Goal: Task Accomplishment & Management: Use online tool/utility

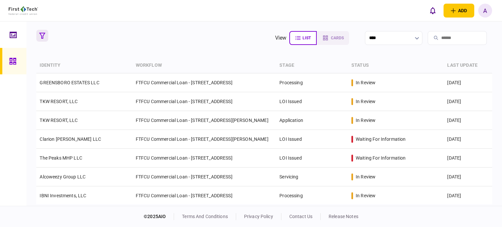
click at [44, 38] on icon "button" at bounding box center [42, 36] width 6 height 6
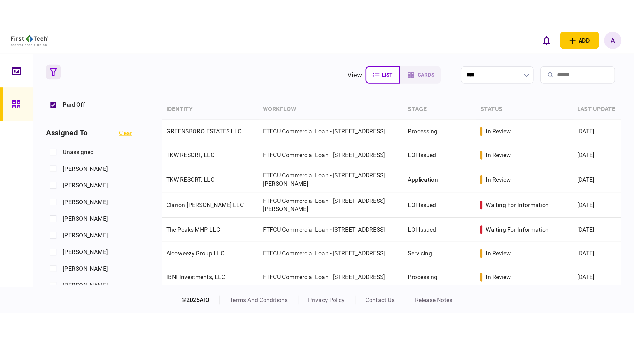
scroll to position [264, 0]
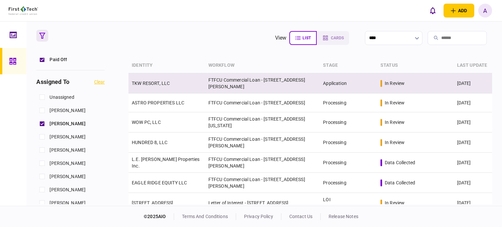
click at [151, 77] on td "TKW RESORT, LLC" at bounding box center [166, 83] width 77 height 20
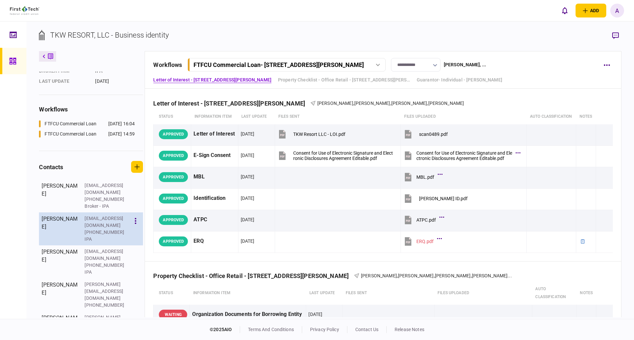
scroll to position [82, 0]
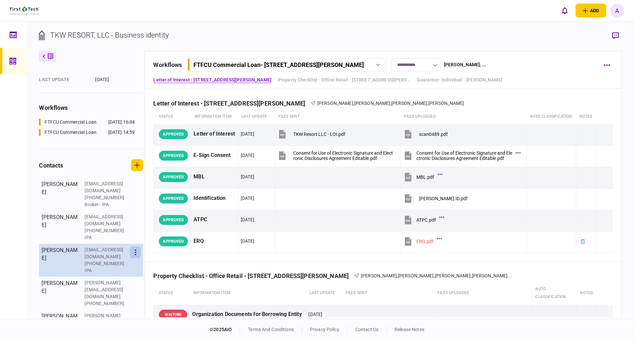
click at [137, 226] on button "button" at bounding box center [135, 253] width 11 height 12
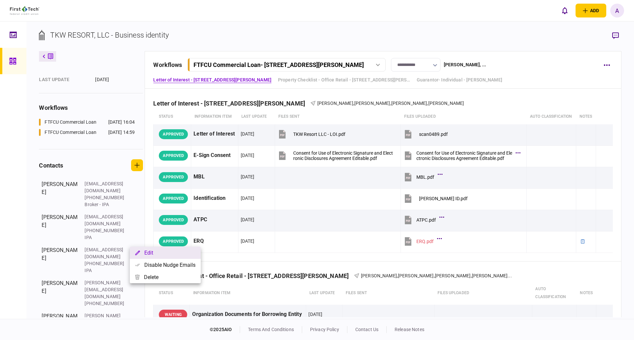
click at [149, 226] on button "Edit" at bounding box center [165, 253] width 71 height 12
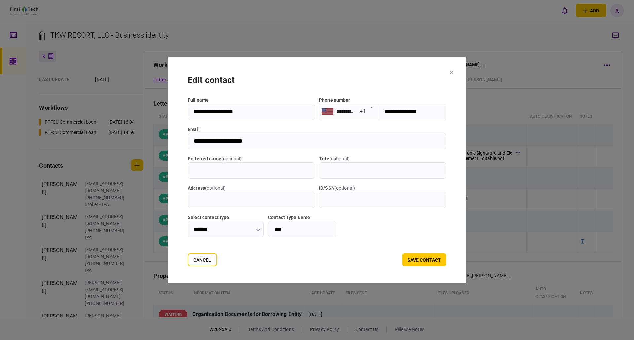
drag, startPoint x: 255, startPoint y: 140, endPoint x: 183, endPoint y: 140, distance: 72.3
click at [187, 140] on input "**********" at bounding box center [316, 141] width 259 height 17
click at [200, 226] on button "Cancel" at bounding box center [201, 259] width 29 height 13
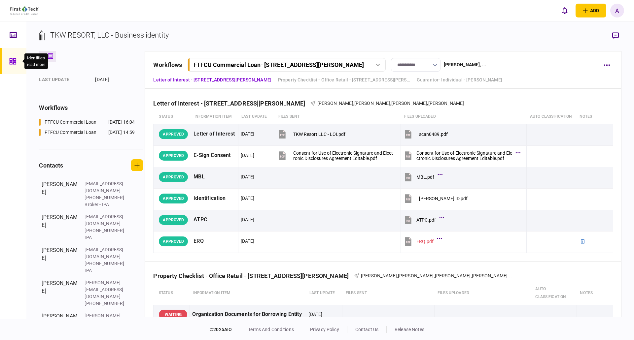
click at [12, 62] on icon at bounding box center [12, 61] width 7 height 7
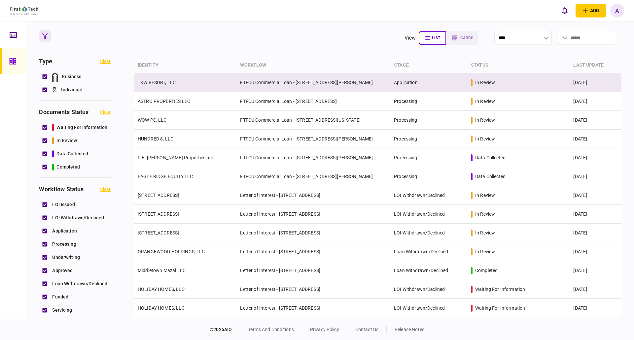
click at [154, 81] on link "TKW RESORT, LLC" at bounding box center [157, 82] width 38 height 5
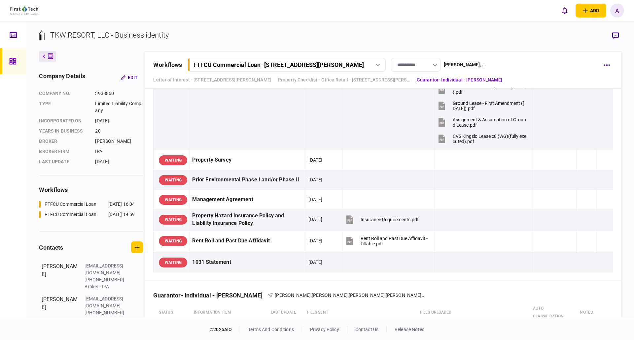
scroll to position [513, 0]
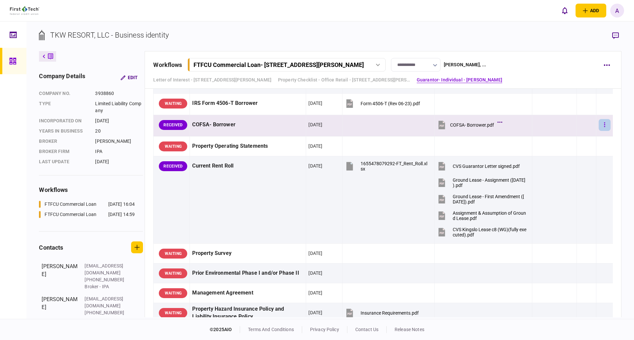
click at [501, 124] on icon "button" at bounding box center [604, 125] width 1 height 6
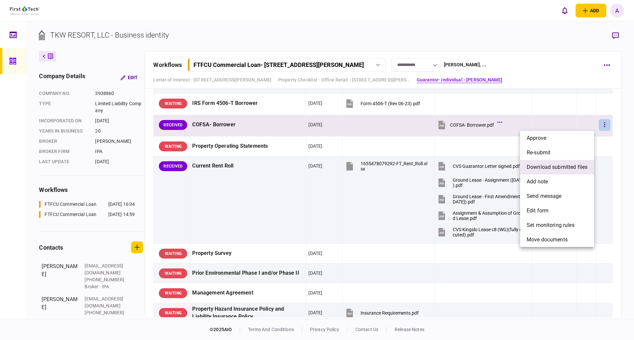
click at [501, 168] on span "download submitted files" at bounding box center [556, 167] width 61 height 8
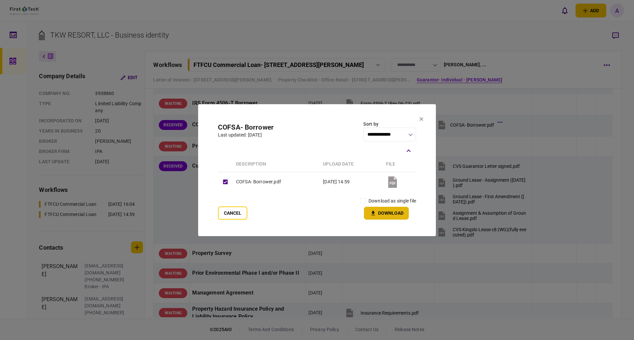
click at [382, 214] on button "Download" at bounding box center [386, 213] width 45 height 13
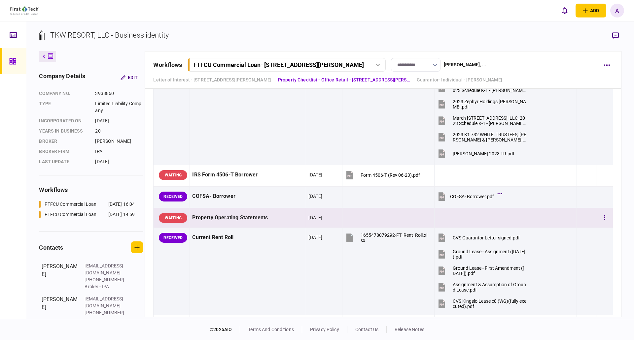
scroll to position [447, 0]
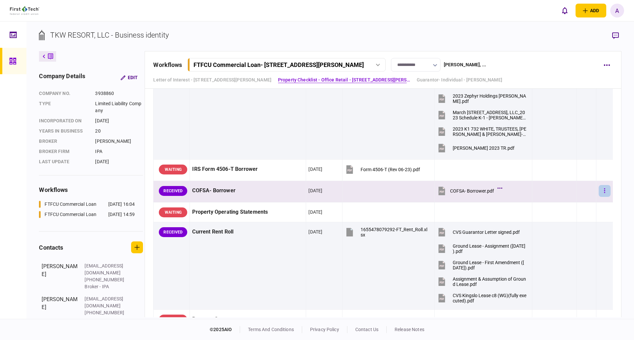
click at [501, 191] on button "button" at bounding box center [604, 191] width 12 height 12
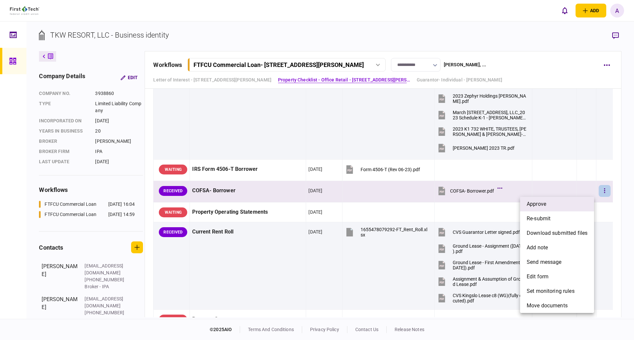
click at [501, 202] on li "approve" at bounding box center [557, 204] width 74 height 15
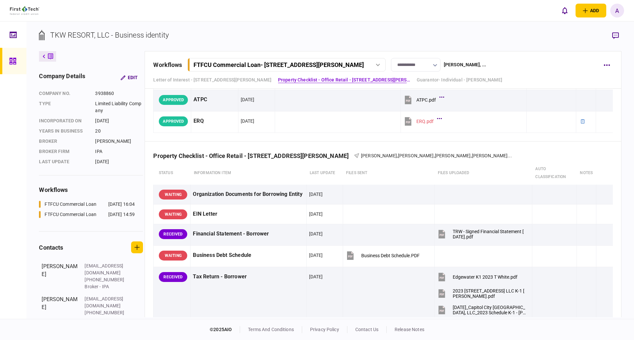
scroll to position [117, 0]
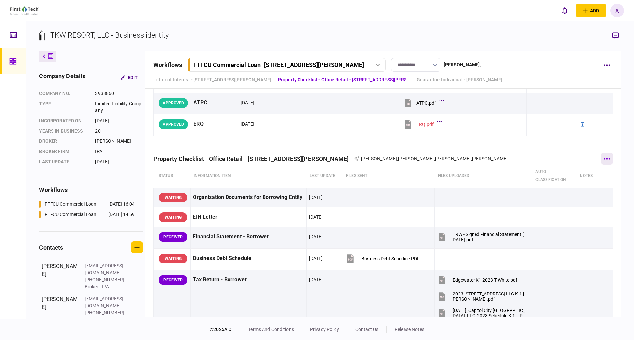
click at [501, 160] on button "button" at bounding box center [607, 159] width 12 height 12
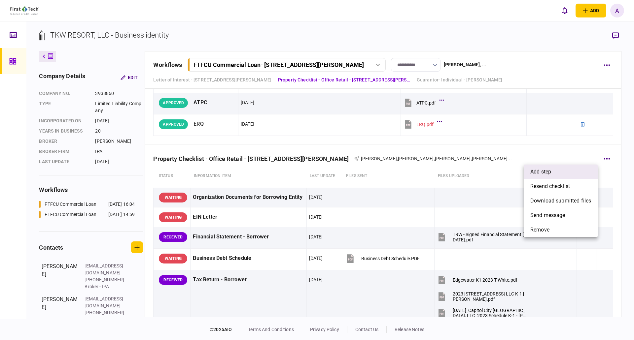
click at [501, 168] on span "add step" at bounding box center [540, 172] width 21 height 8
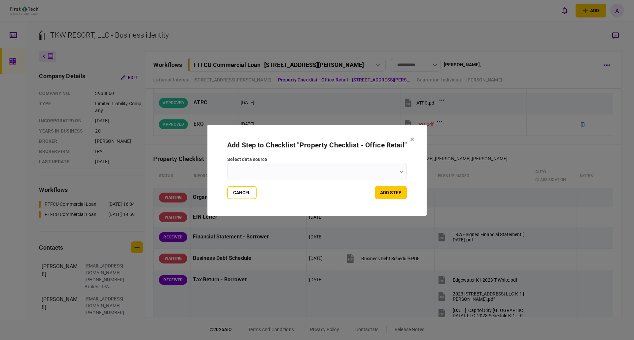
click at [399, 170] on button "button" at bounding box center [401, 171] width 4 height 5
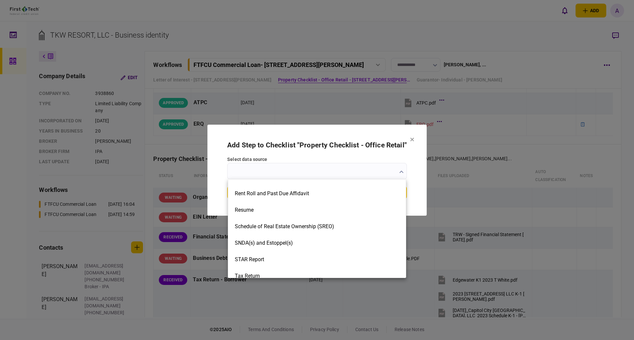
scroll to position [990, 0]
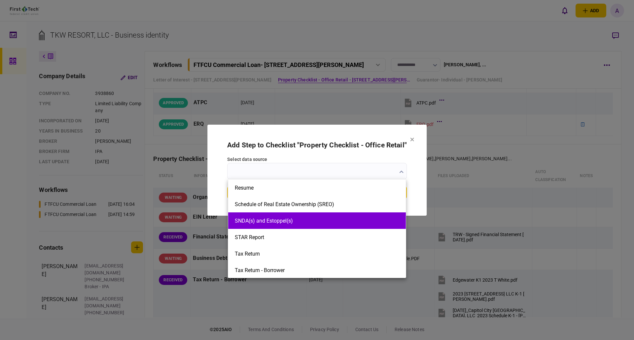
click at [270, 219] on button "SNDA(s) and Estoppel(s)" at bounding box center [317, 221] width 164 height 6
type input "**********"
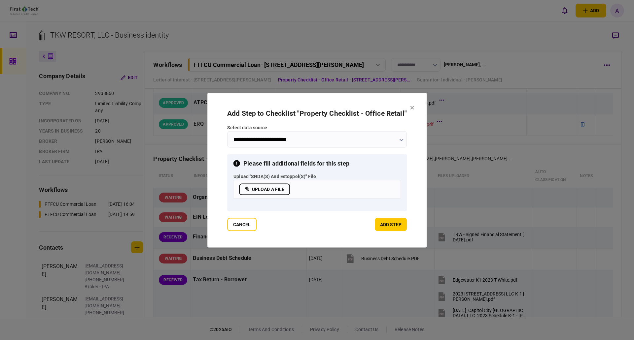
click at [263, 188] on label "upload a file" at bounding box center [264, 189] width 51 height 12
click at [0, 0] on input "upload a file" at bounding box center [0, 0] width 0 height 0
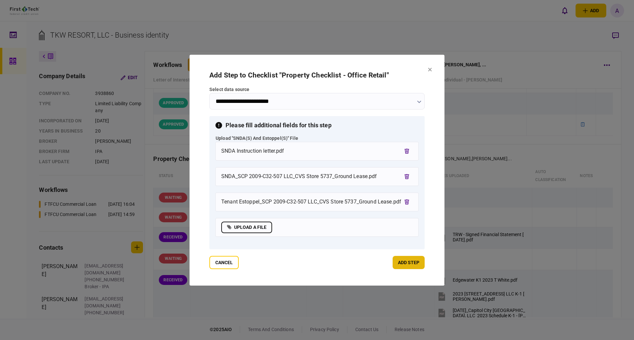
click at [410, 226] on button "add step" at bounding box center [408, 262] width 32 height 13
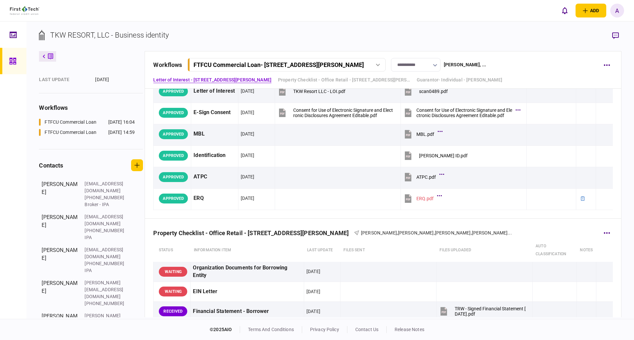
scroll to position [231, 0]
